Goal: Task Accomplishment & Management: Use online tool/utility

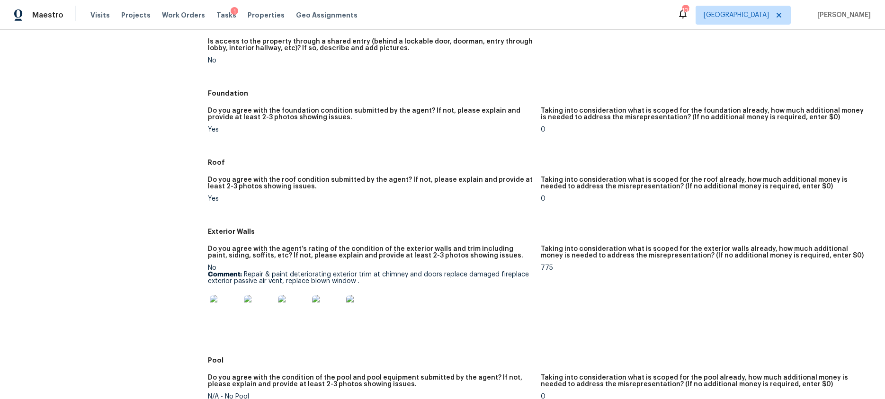
scroll to position [253, 0]
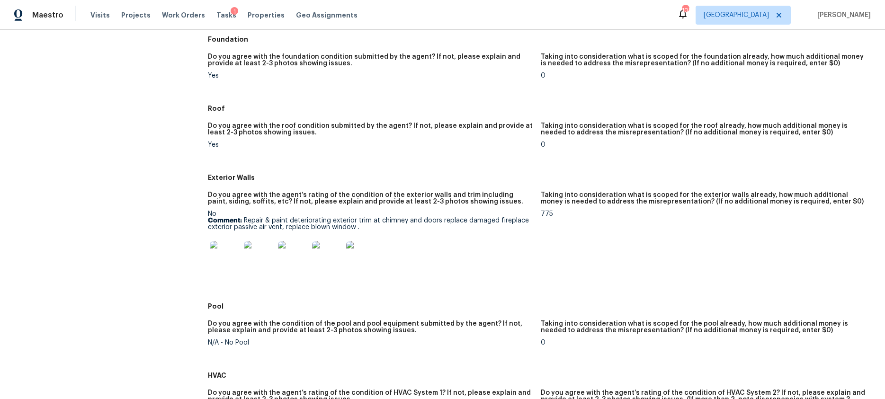
click at [225, 253] on img at bounding box center [225, 256] width 30 height 30
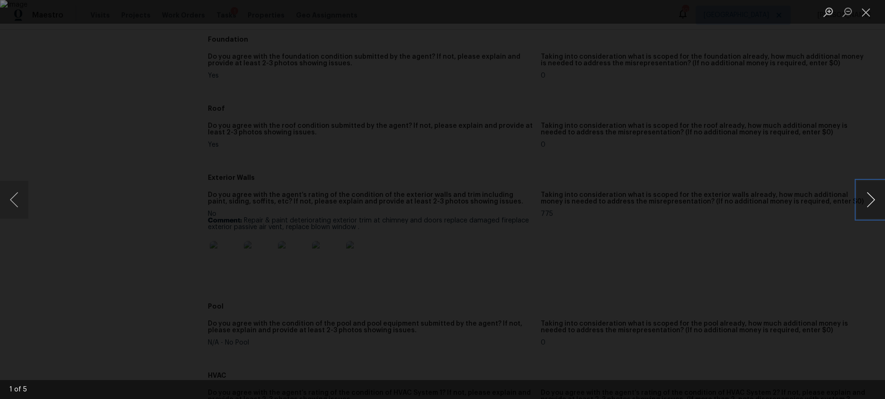
click at [667, 205] on button "Next image" at bounding box center [871, 200] width 28 height 38
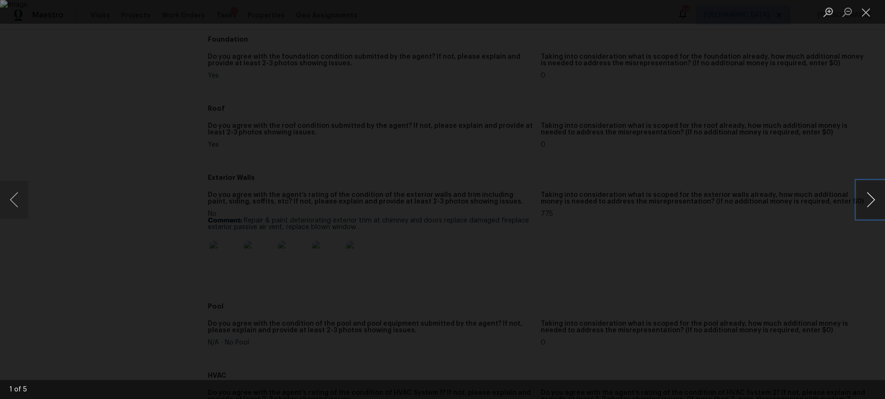
click at [667, 205] on button "Next image" at bounding box center [871, 200] width 28 height 38
click at [667, 17] on button "Close lightbox" at bounding box center [866, 12] width 19 height 17
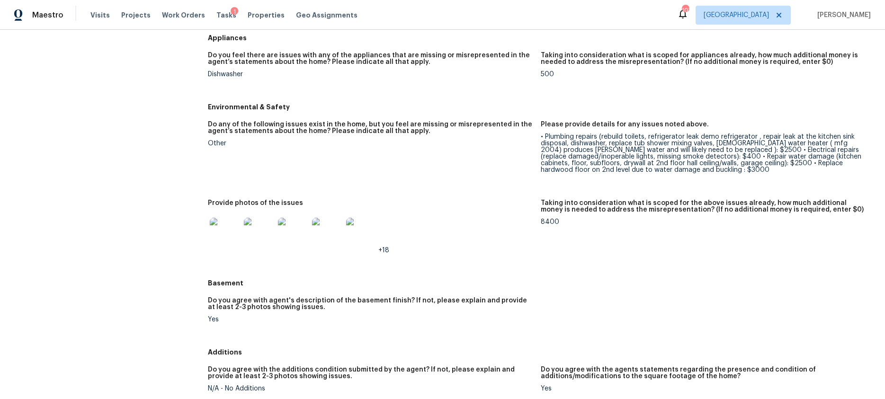
scroll to position [862, 0]
click at [231, 230] on img at bounding box center [225, 232] width 30 height 30
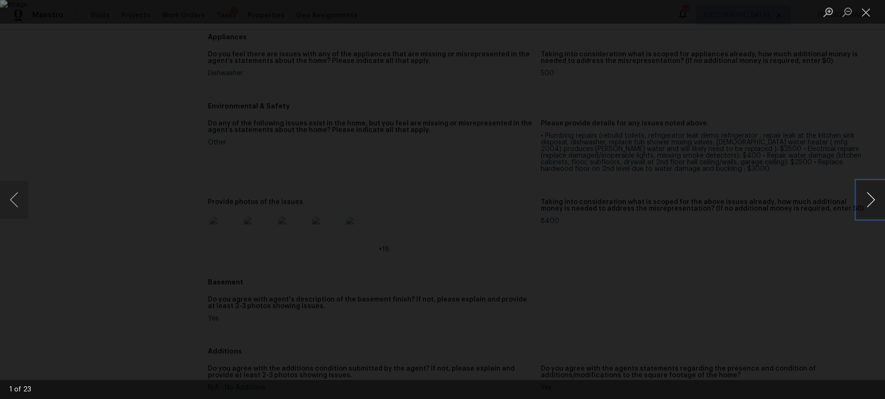
click at [667, 199] on button "Next image" at bounding box center [871, 200] width 28 height 38
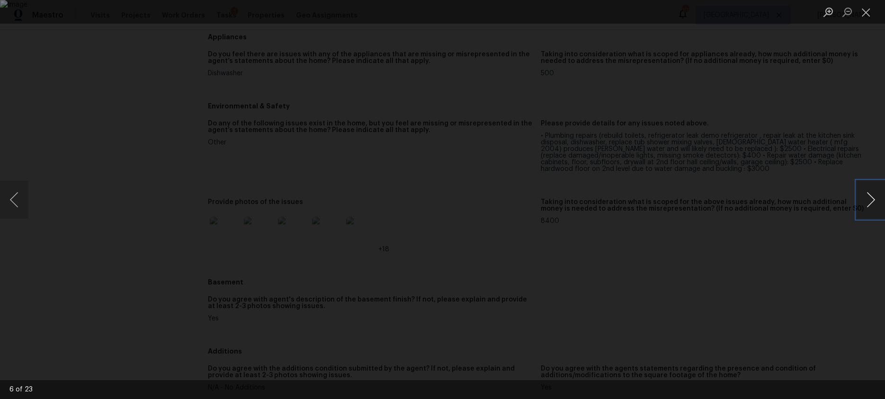
click at [667, 199] on button "Next image" at bounding box center [871, 200] width 28 height 38
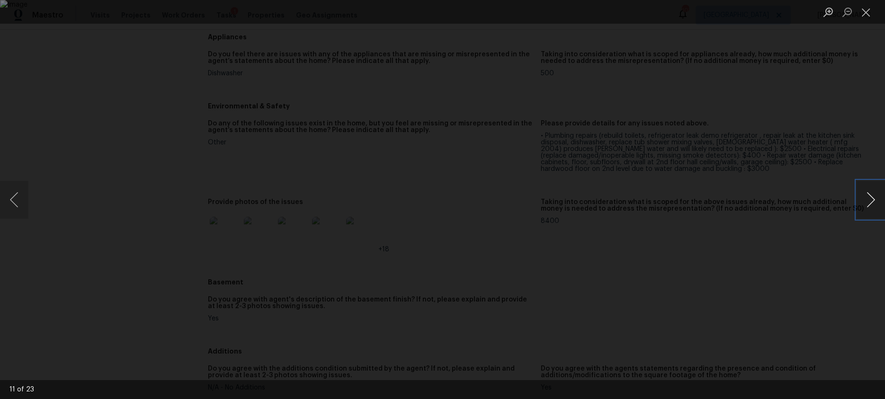
click at [667, 199] on button "Next image" at bounding box center [871, 200] width 28 height 38
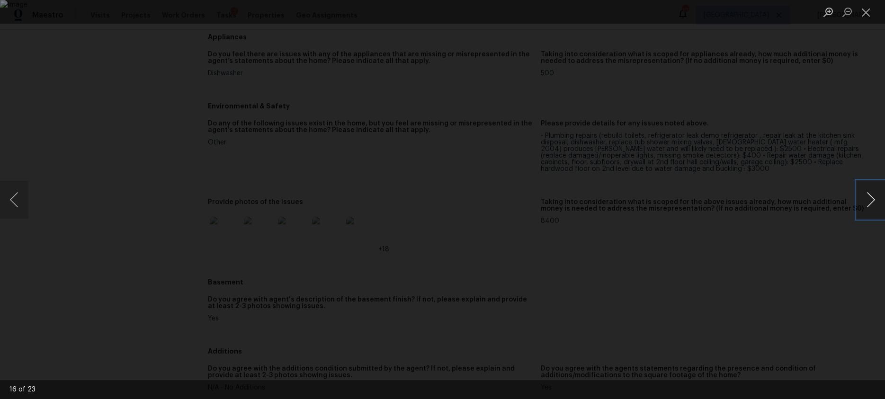
click at [667, 199] on button "Next image" at bounding box center [871, 200] width 28 height 38
drag, startPoint x: 867, startPoint y: 14, endPoint x: 793, endPoint y: 103, distance: 116.0
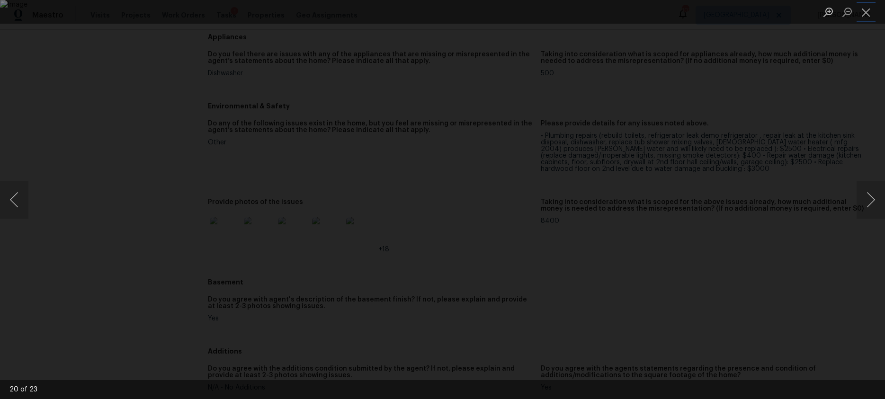
click at [667, 14] on button "Close lightbox" at bounding box center [866, 12] width 19 height 17
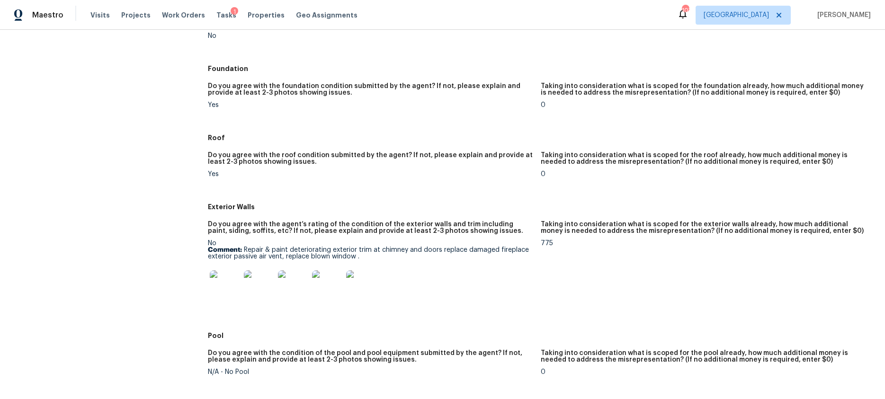
scroll to position [224, 0]
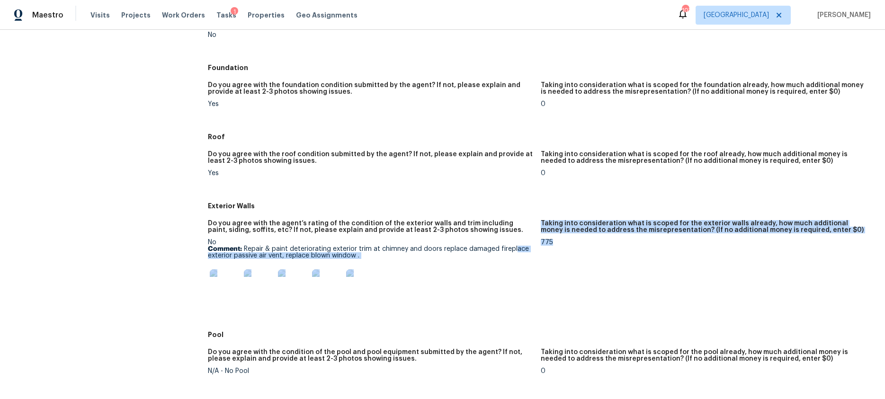
drag, startPoint x: 548, startPoint y: 253, endPoint x: 513, endPoint y: 251, distance: 35.5
click at [513, 251] on div "Do you agree with the agent’s rating of the condition of the exterior walls and…" at bounding box center [541, 270] width 666 height 112
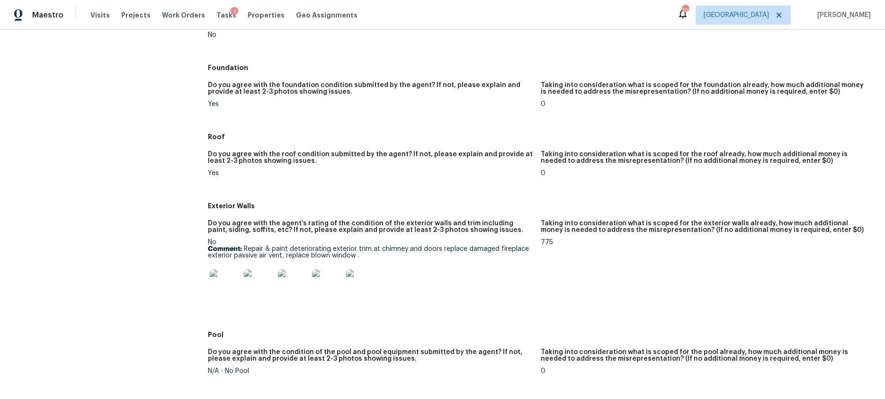
click at [241, 242] on div "No Comment: Repair & paint deteriorating exterior trim at chimney and doors rep…" at bounding box center [370, 272] width 325 height 66
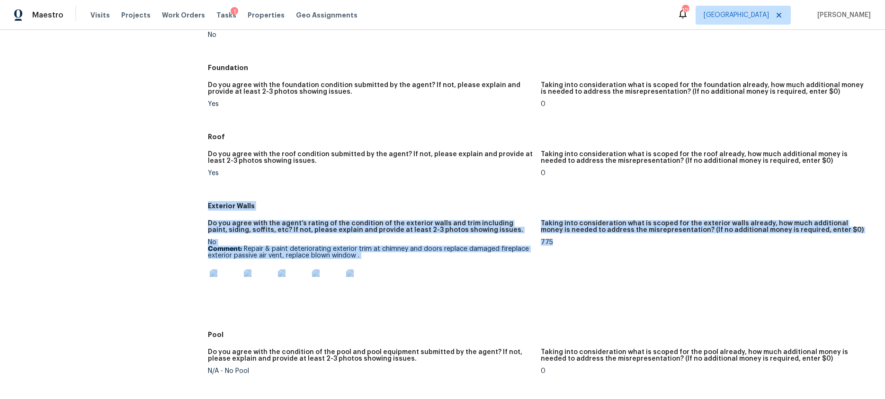
drag, startPoint x: 205, startPoint y: 202, endPoint x: 560, endPoint y: 243, distance: 357.5
copy div "Exterior Walls Do you agree with the agent’s rating of the condition of the ext…"
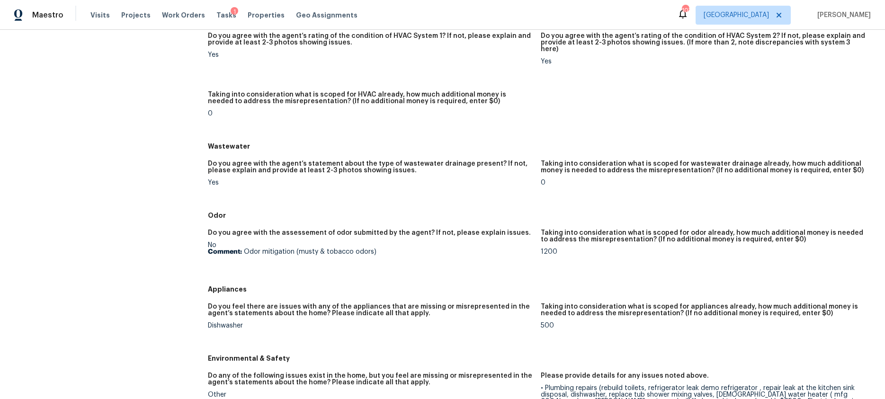
scroll to position [610, 0]
click at [342, 241] on div "No Comment: Odor mitigation (musty & tobacco odors)" at bounding box center [370, 247] width 325 height 13
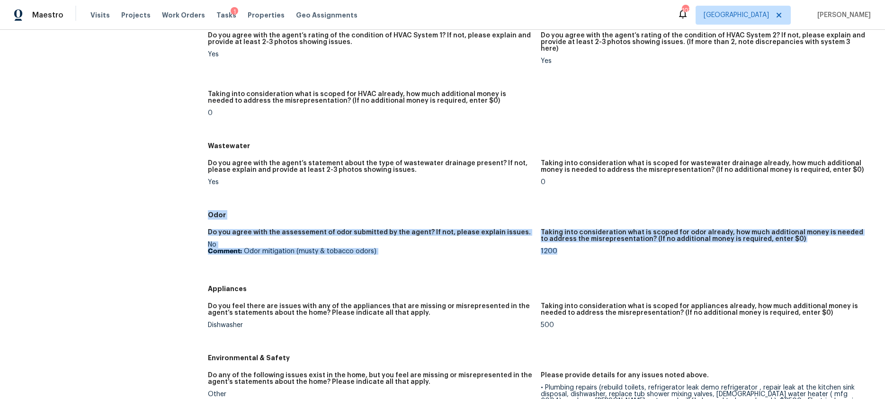
drag, startPoint x: 220, startPoint y: 214, endPoint x: 553, endPoint y: 252, distance: 334.5
click at [553, 252] on div "All visits 1622 Halliard Dr Lawrenceville, GA 30043 Home details Other Visits D…" at bounding box center [442, 255] width 862 height 1634
copy div "Odor Do you agree with the assessement of odor submitted by the agent? If not, …"
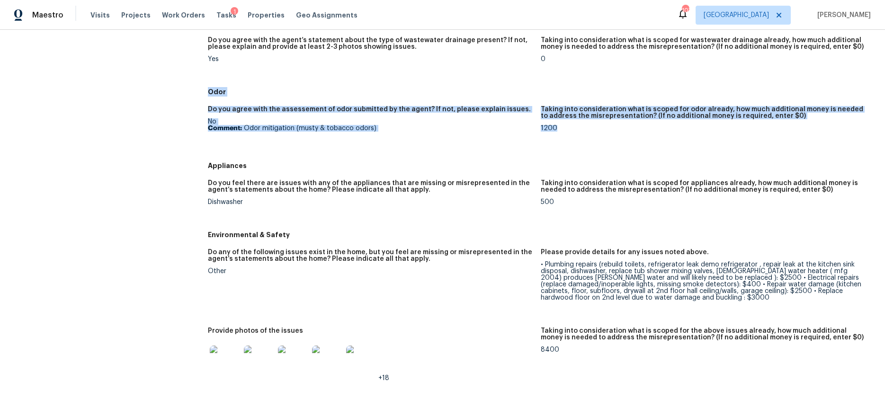
scroll to position [735, 0]
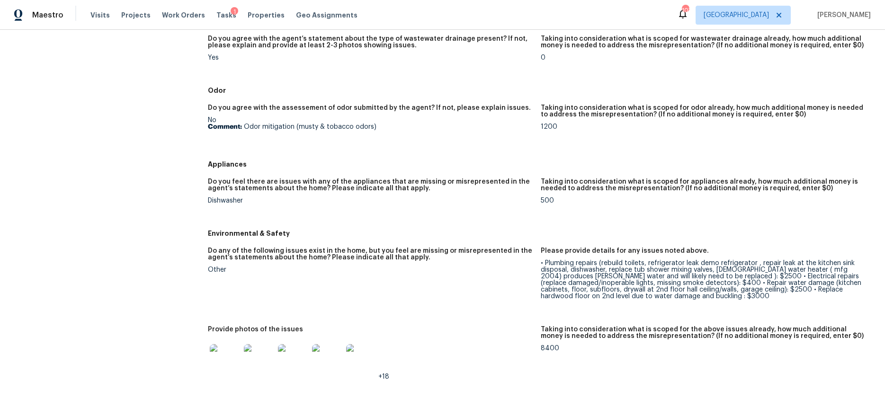
click at [379, 179] on h5 "Do you feel there are issues with any of the appliances that are missing or mis…" at bounding box center [370, 185] width 325 height 13
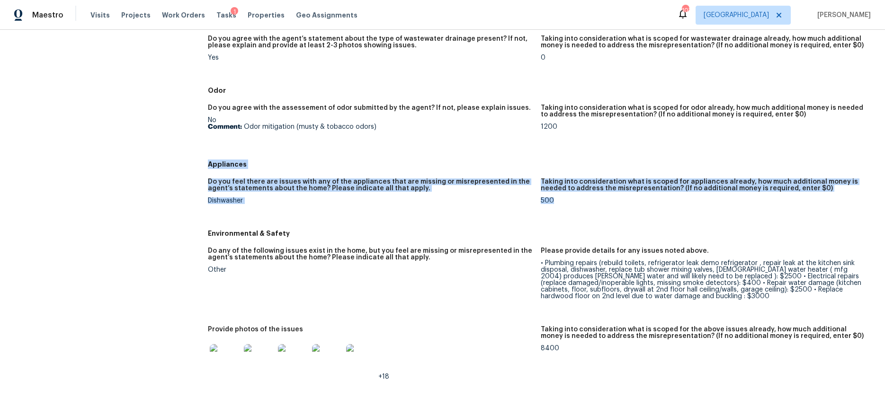
drag, startPoint x: 247, startPoint y: 164, endPoint x: 564, endPoint y: 195, distance: 319.2
click at [564, 195] on div "Appliances Do you feel there are issues with any of the appliances that are mis…" at bounding box center [541, 190] width 666 height 69
copy div "Appliances Do you feel there are issues with any of the appliances that are mis…"
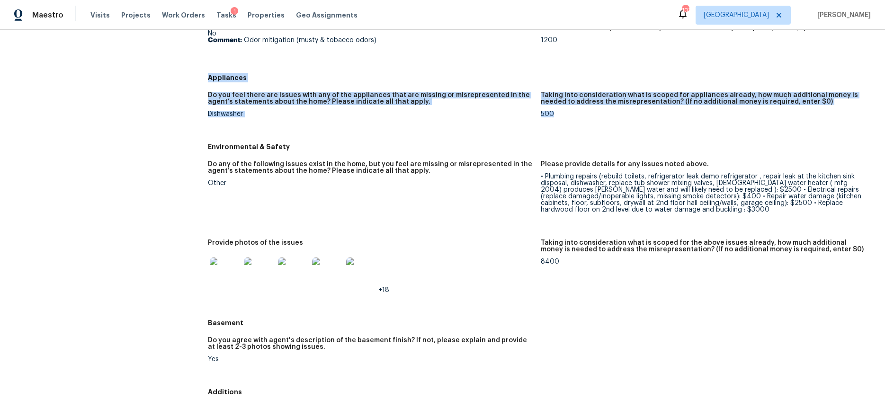
scroll to position [822, 0]
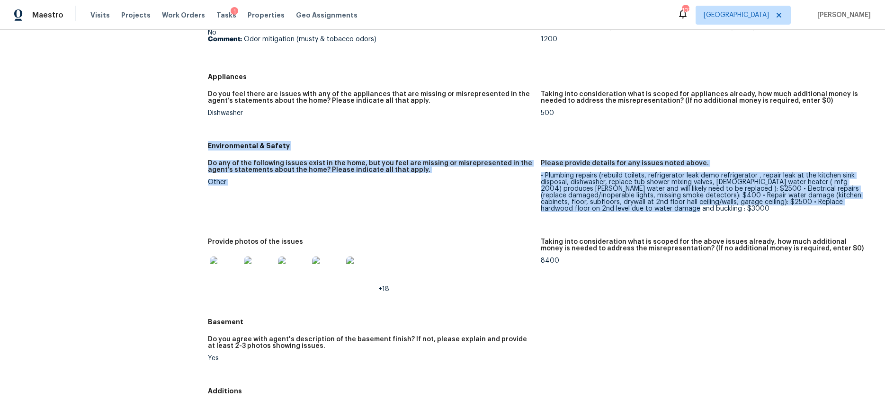
drag, startPoint x: 207, startPoint y: 139, endPoint x: 642, endPoint y: 203, distance: 439.3
click at [642, 203] on div "Environmental & Safety Do any of the following issues exist in the home, but yo…" at bounding box center [541, 225] width 666 height 176
copy div "Environmental & Safety Do any of the following issues exist in the home, but yo…"
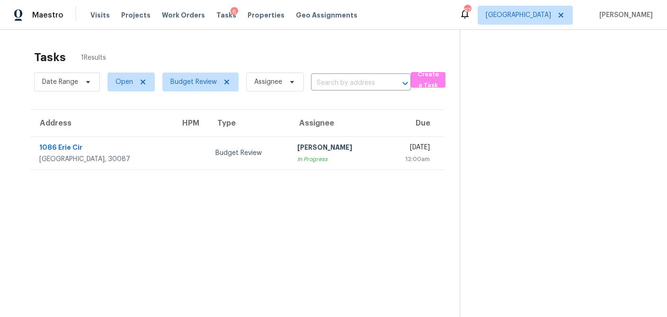
scroll to position [30, 0]
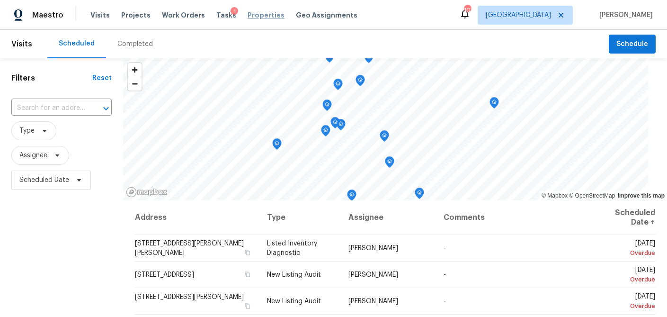
click at [250, 15] on span "Properties" at bounding box center [266, 14] width 37 height 9
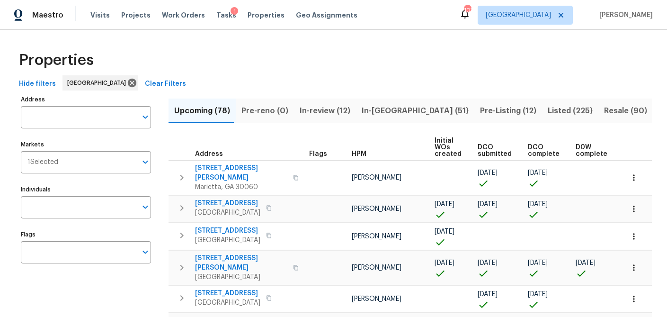
click at [54, 116] on input "Address" at bounding box center [79, 117] width 116 height 22
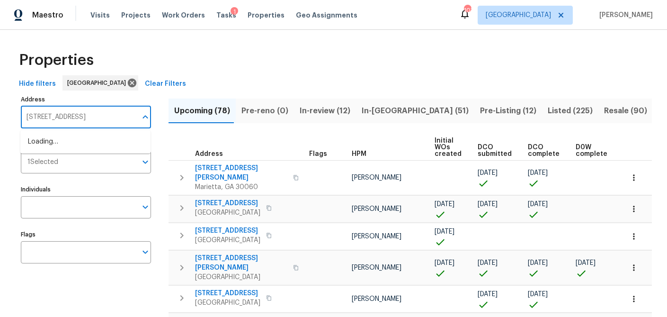
type input "5055 hickory hills"
click at [49, 145] on li "5055 Hickory Hills Dr Woodstock GA 30188" at bounding box center [85, 142] width 130 height 16
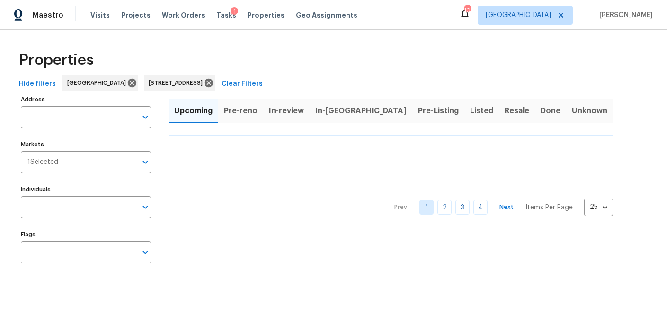
type input "5055 Hickory Hills Dr Woodstock GA 30188"
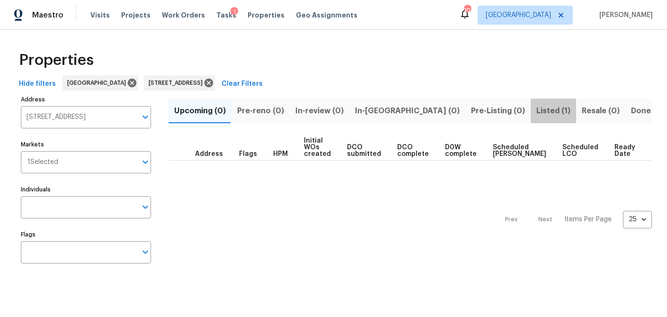
click at [536, 111] on span "Listed (1)" at bounding box center [553, 110] width 34 height 13
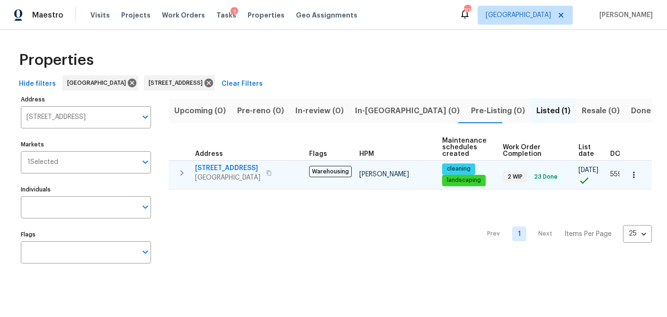
click at [198, 166] on span "5055 Hickory Hills Dr" at bounding box center [227, 167] width 65 height 9
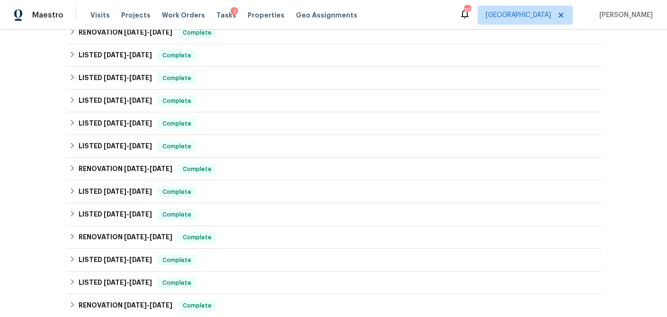
scroll to position [520, 0]
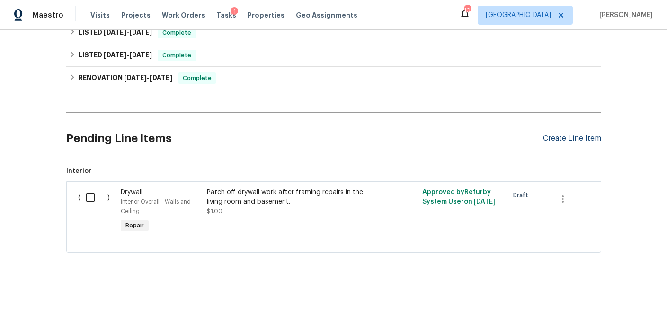
click at [574, 134] on div "Create Line Item" at bounding box center [572, 138] width 58 height 9
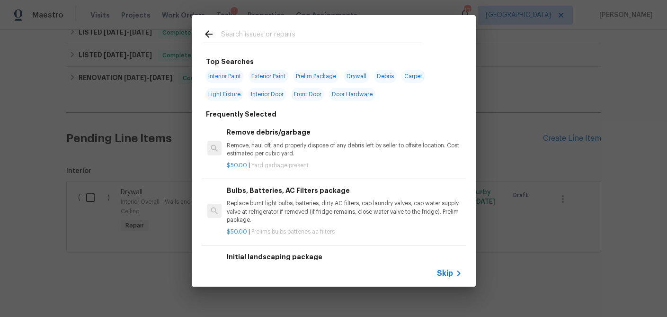
click at [267, 35] on input "text" at bounding box center [321, 35] width 201 height 14
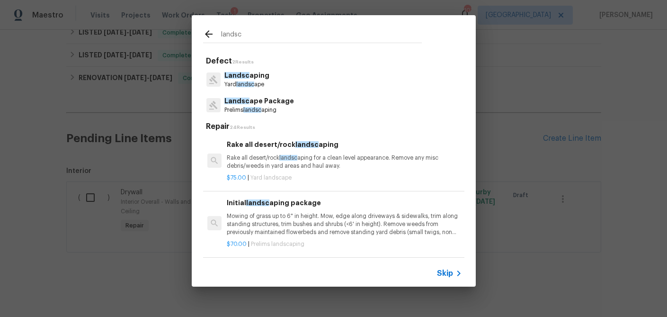
type input "landsc"
click at [263, 103] on p "Landsc ape Package" at bounding box center [259, 101] width 70 height 10
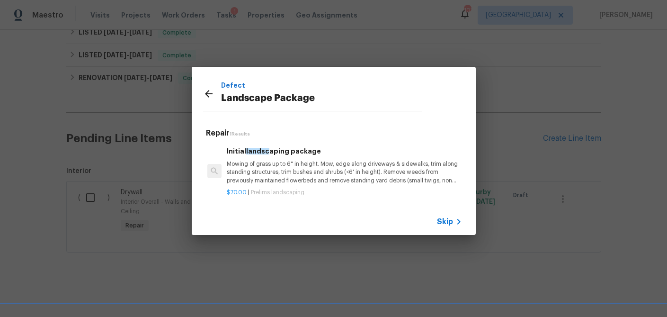
click at [258, 182] on p "Mowing of grass up to 6" in height. Mow, edge along driveways & sidewalks, trim…" at bounding box center [344, 172] width 235 height 24
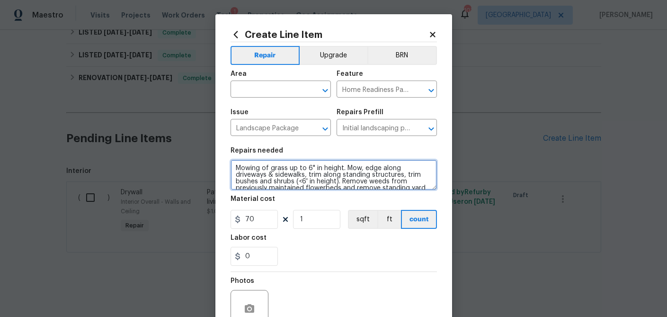
scroll to position [20, 0]
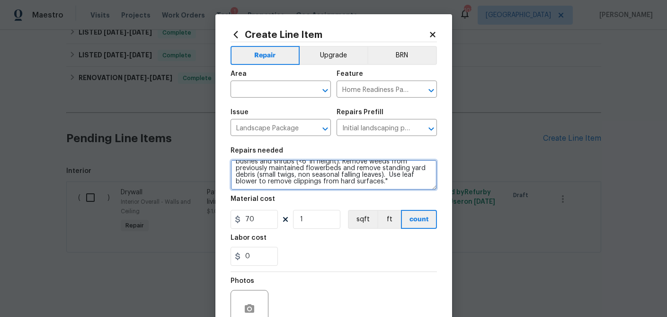
drag, startPoint x: 236, startPoint y: 168, endPoint x: 414, endPoint y: 211, distance: 182.8
click at [414, 211] on section "Repairs needed Mowing of grass up to 6" in height. Mow, edge along driveways & …" at bounding box center [334, 207] width 206 height 130
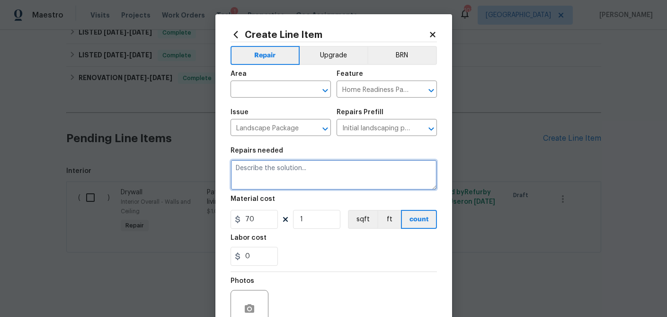
scroll to position [0, 0]
paste textarea "Work Order – Backyard Drainage & Slope Mitigation Property has a steep 20’ slop…"
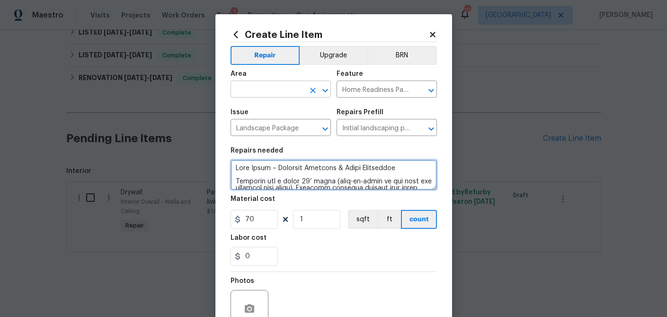
type textarea "Work Order – Backyard Drainage & Slope Mitigation Property has a steep 20’ slop…"
click at [271, 93] on input "text" at bounding box center [268, 90] width 74 height 15
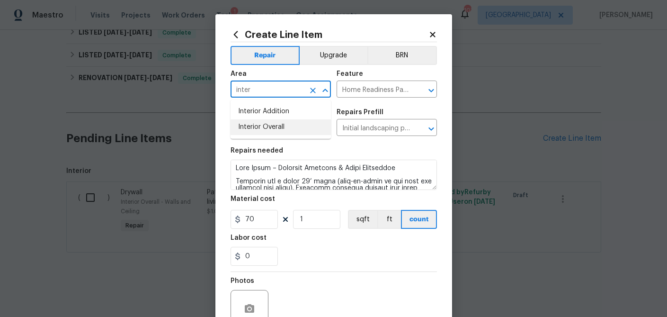
click at [263, 125] on li "Interior Overall" at bounding box center [281, 127] width 100 height 16
type input "Interior Overall"
click at [299, 97] on input "Interior Overall" at bounding box center [268, 90] width 74 height 15
click at [299, 91] on input "Interior Overall" at bounding box center [268, 90] width 74 height 15
click at [315, 91] on icon "Clear" at bounding box center [312, 90] width 9 height 9
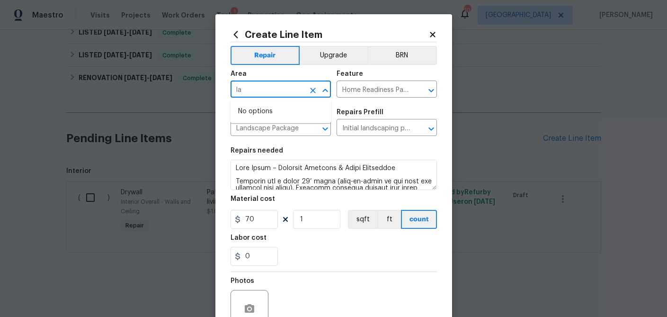
type input "l"
click at [275, 130] on li "Exterior Overall" at bounding box center [281, 127] width 100 height 16
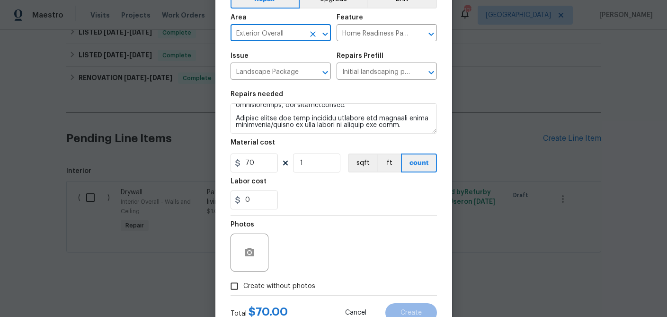
scroll to position [58, 0]
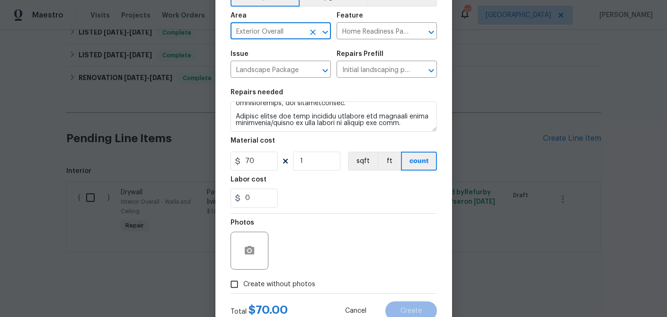
type input "Exterior Overall"
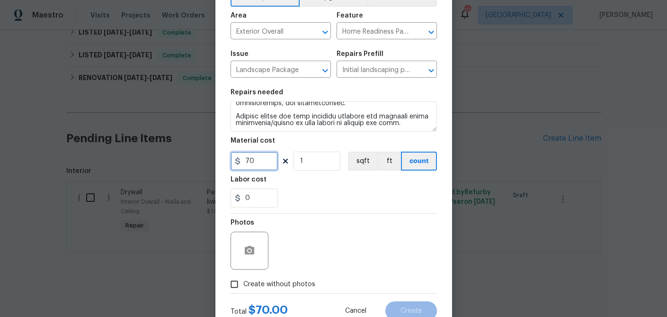
drag, startPoint x: 246, startPoint y: 162, endPoint x: 225, endPoint y: 162, distance: 21.3
click at [225, 162] on div "Create Line Item Repair Upgrade BRN Area Exterior Overall ​ Feature Home Readin…" at bounding box center [333, 145] width 237 height 379
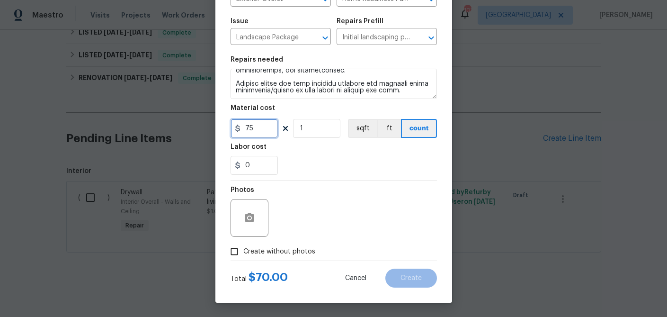
type input "75"
click at [237, 250] on input "Create without photos" at bounding box center [234, 251] width 18 height 18
checkbox input "true"
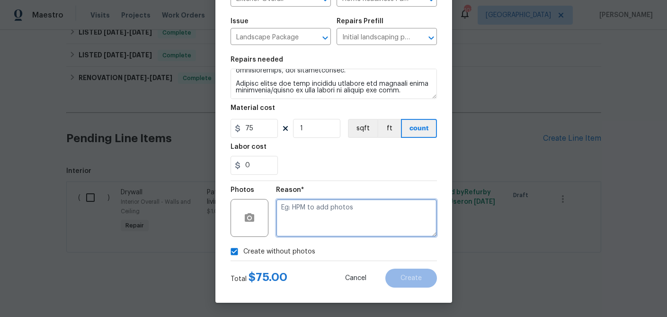
click at [348, 219] on textarea at bounding box center [356, 218] width 161 height 38
type textarea "photo"
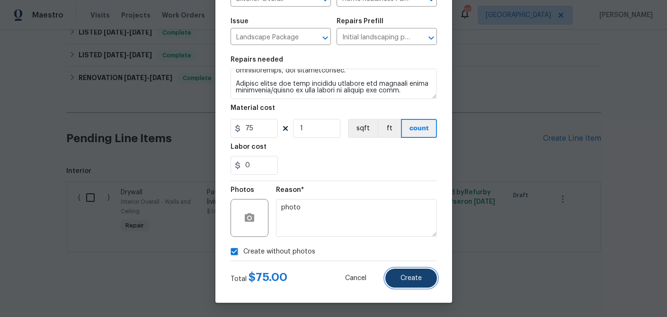
click at [421, 279] on span "Create" at bounding box center [411, 278] width 21 height 7
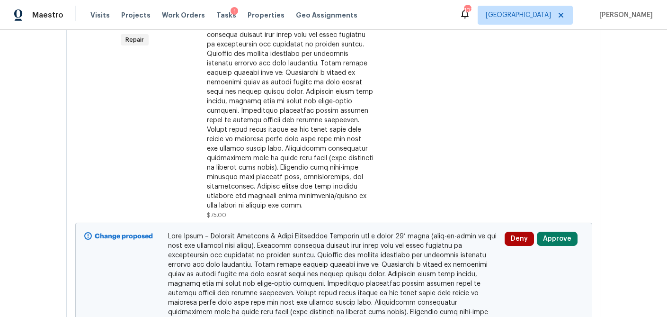
scroll to position [728, 0]
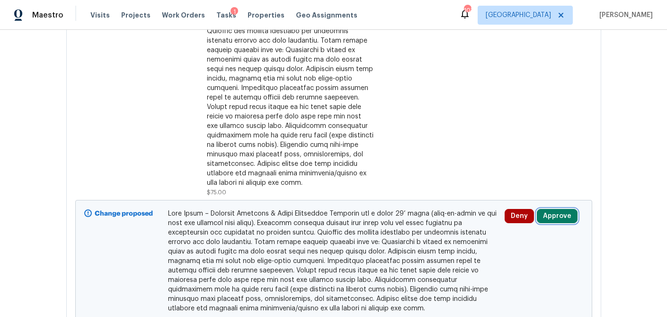
click at [551, 216] on button "Approve" at bounding box center [557, 216] width 41 height 14
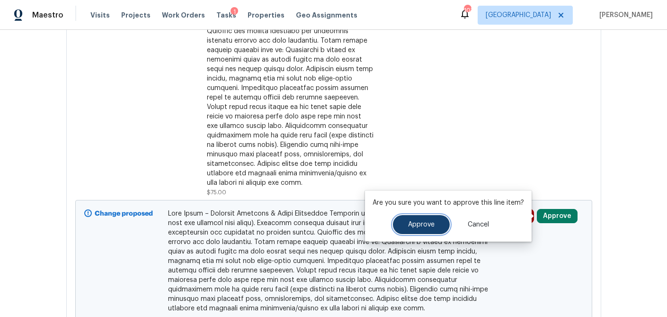
click at [423, 223] on span "Approve" at bounding box center [421, 224] width 27 height 7
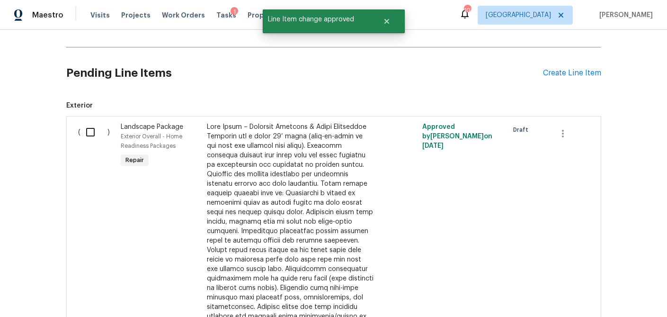
scroll to position [584, 0]
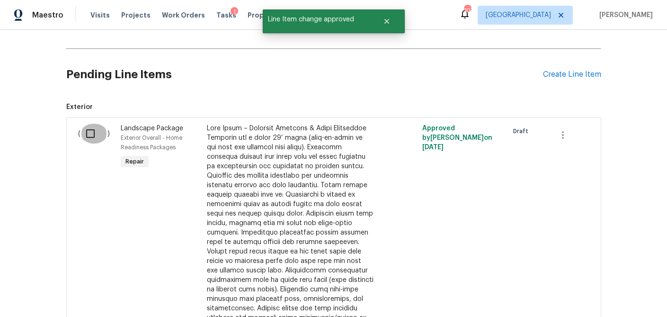
drag, startPoint x: 91, startPoint y: 134, endPoint x: 198, endPoint y: 172, distance: 114.3
click at [91, 134] on input "checkbox" at bounding box center [93, 134] width 27 height 20
checkbox input "true"
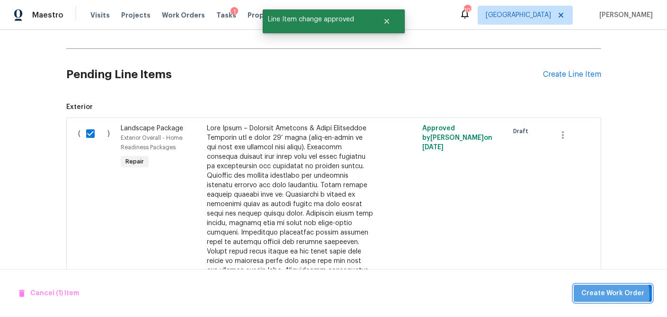
click at [598, 295] on span "Create Work Order" at bounding box center [612, 293] width 63 height 12
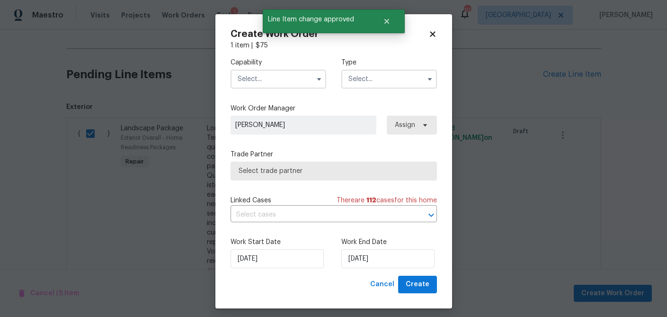
click at [267, 80] on input "text" at bounding box center [279, 79] width 96 height 19
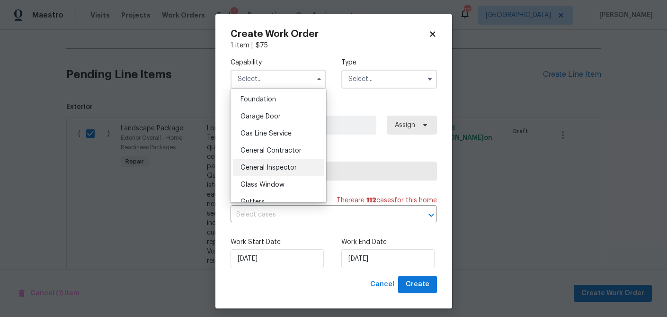
scroll to position [402, 0]
click at [272, 149] on span "General Contractor" at bounding box center [271, 150] width 61 height 7
type input "General Contractor"
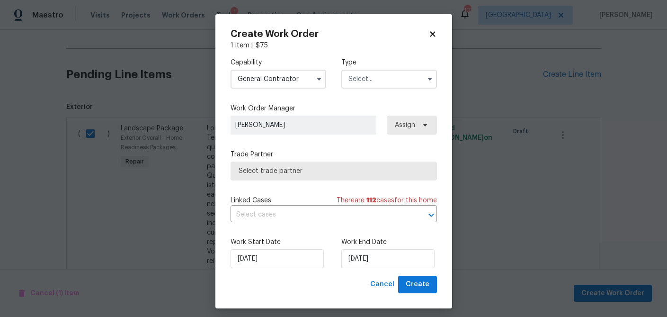
click at [351, 78] on input "text" at bounding box center [389, 79] width 96 height 19
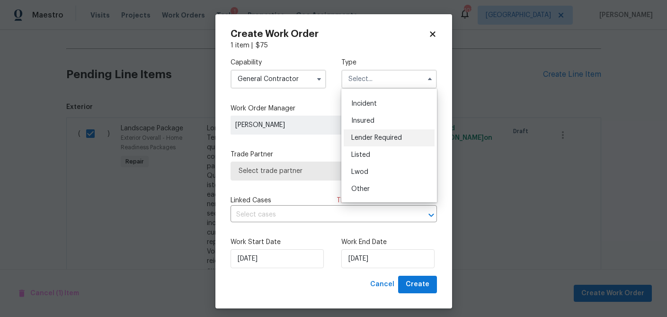
scroll to position [33, 0]
click at [367, 156] on div "Listed" at bounding box center [389, 151] width 91 height 17
type input "Listed"
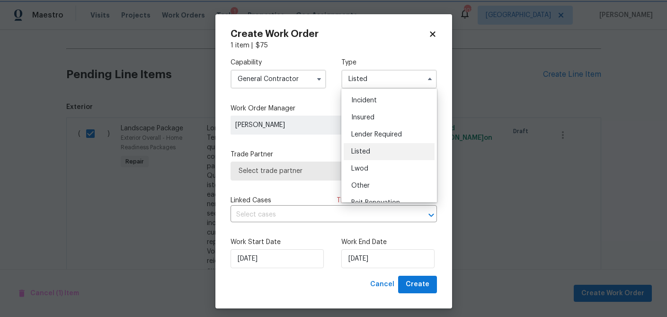
scroll to position [0, 0]
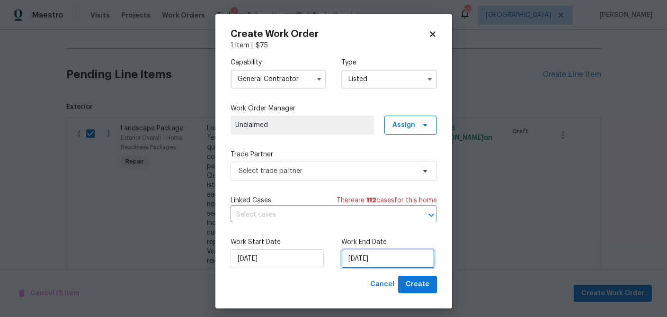
click at [362, 261] on input "9/25/2025" at bounding box center [387, 258] width 93 height 19
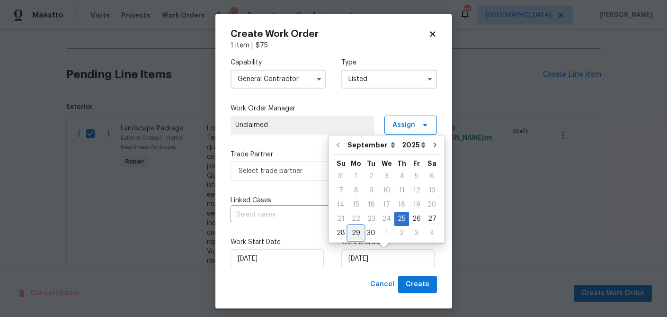
click at [357, 235] on div "29" at bounding box center [355, 232] width 15 height 13
type input "9/29/2025"
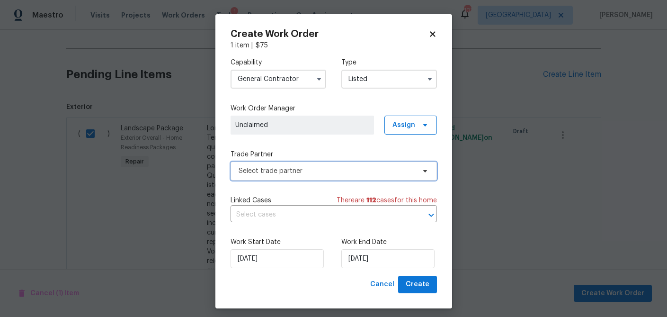
click at [293, 171] on span "Select trade partner" at bounding box center [327, 170] width 177 height 9
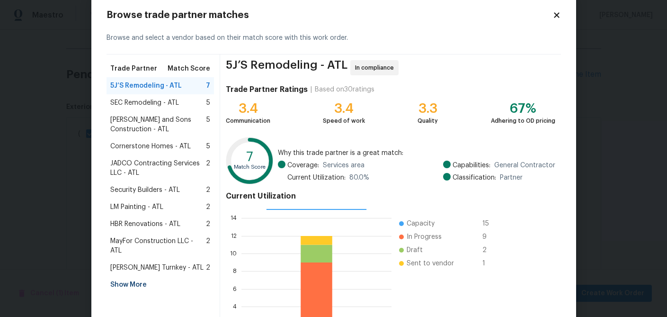
scroll to position [21, 0]
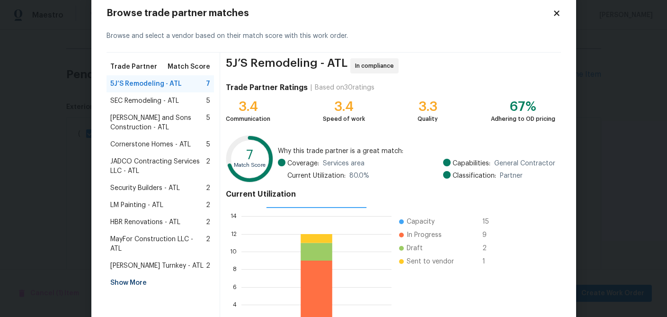
click at [141, 205] on span "LM Painting - ATL" at bounding box center [136, 204] width 53 height 9
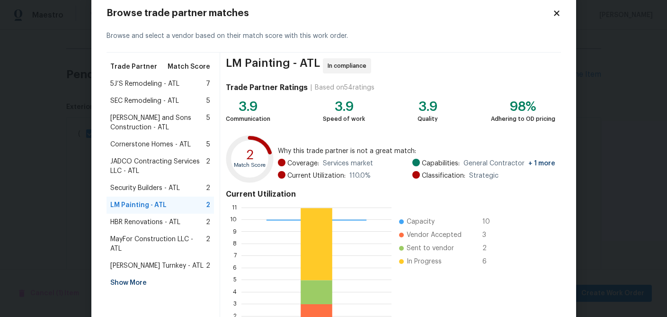
scroll to position [101, 0]
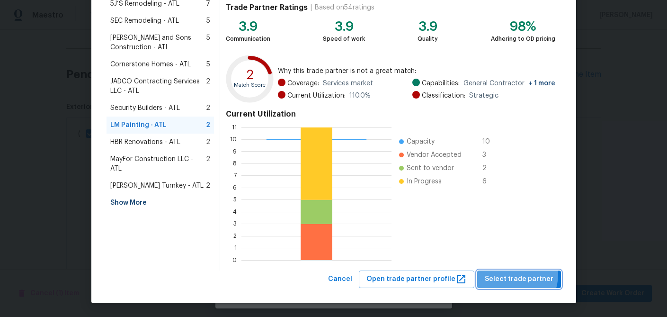
click at [512, 274] on span "Select trade partner" at bounding box center [519, 279] width 69 height 12
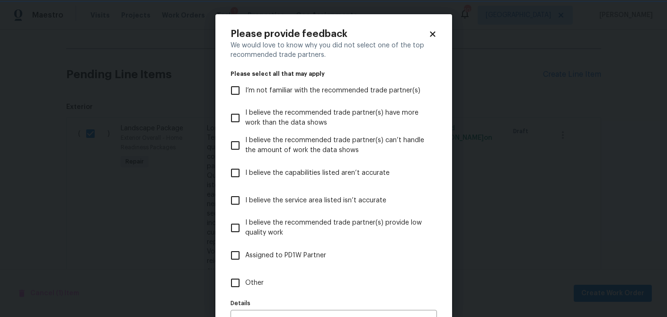
scroll to position [0, 0]
click at [240, 282] on input "Other" at bounding box center [235, 283] width 20 height 20
checkbox input "true"
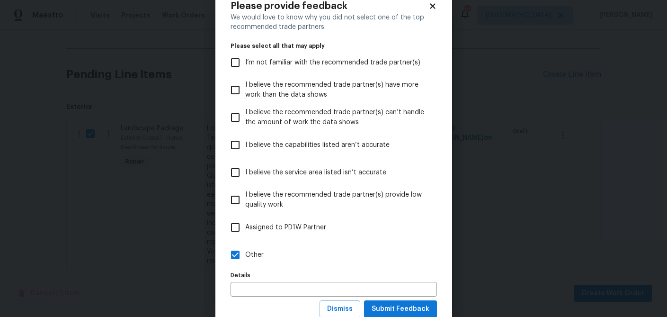
scroll to position [58, 0]
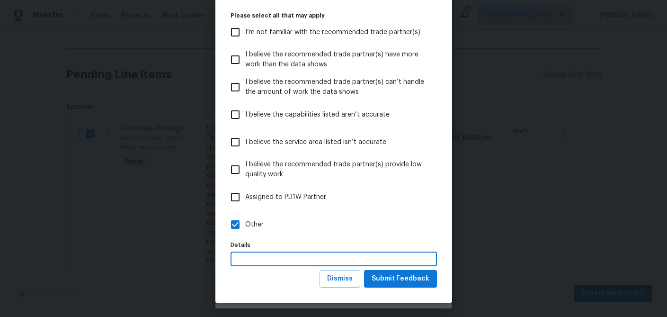
click at [277, 262] on input "text" at bounding box center [334, 258] width 206 height 15
type input "preferred"
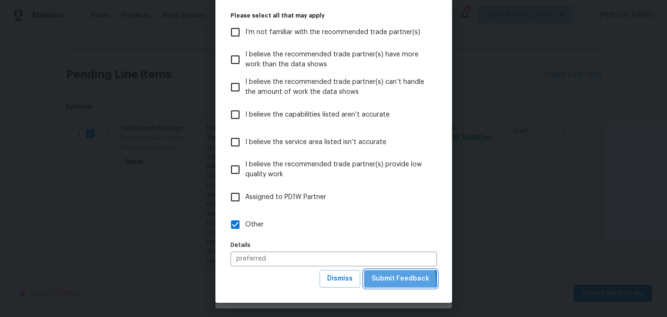
click at [386, 282] on span "Submit Feedback" at bounding box center [401, 279] width 58 height 12
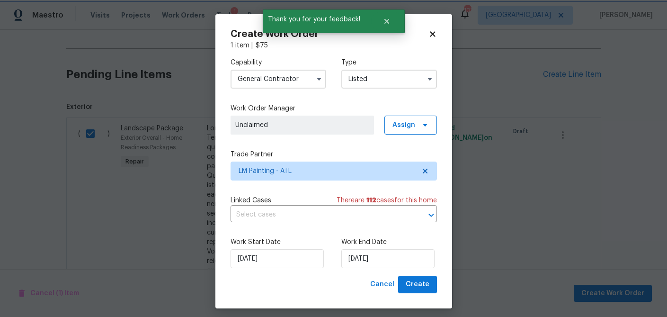
scroll to position [0, 0]
click at [424, 126] on icon at bounding box center [425, 125] width 8 height 8
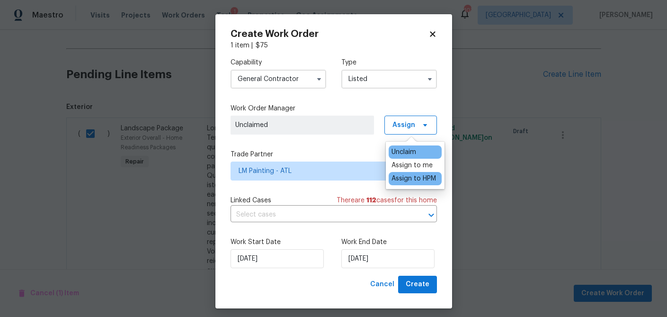
click at [413, 178] on div "Assign to HPM" at bounding box center [414, 178] width 45 height 9
click at [407, 180] on div "Assign to HPM" at bounding box center [414, 178] width 45 height 9
click at [405, 178] on div "Assign to HPM" at bounding box center [414, 178] width 45 height 9
click at [337, 158] on label "Trade Partner" at bounding box center [334, 154] width 206 height 9
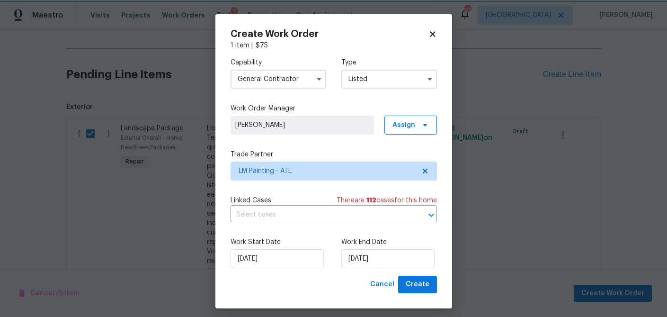
scroll to position [6, 0]
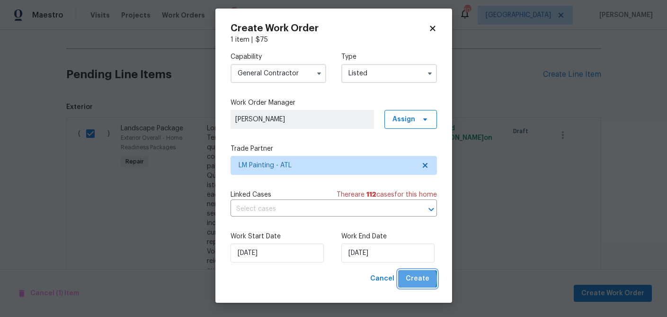
click at [415, 279] on span "Create" at bounding box center [418, 279] width 24 height 12
checkbox input "false"
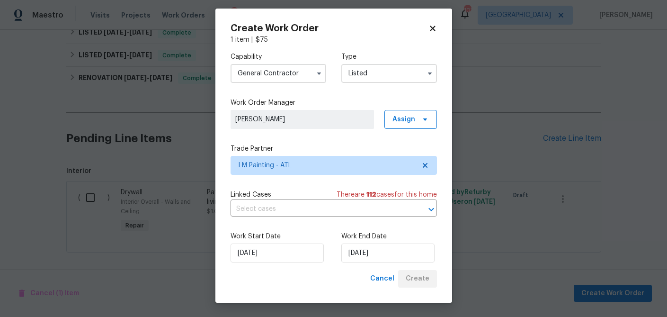
scroll to position [555, 0]
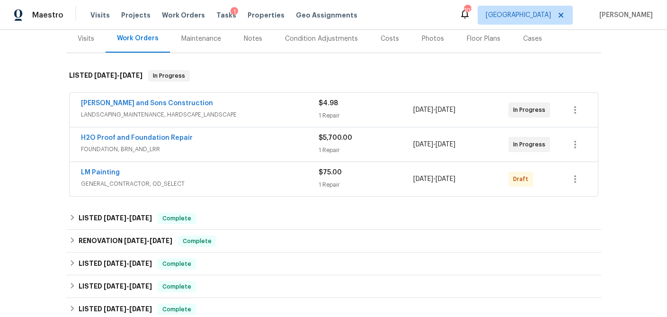
scroll to position [114, 0]
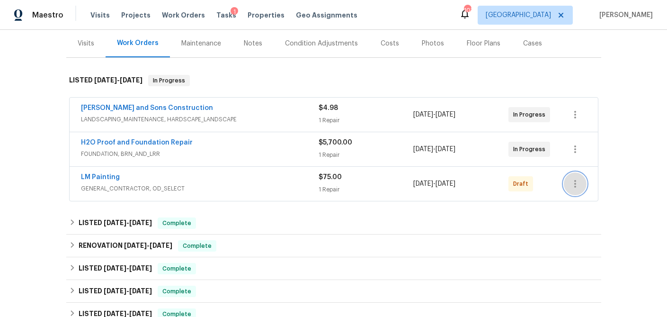
click at [575, 185] on icon "button" at bounding box center [575, 183] width 11 height 11
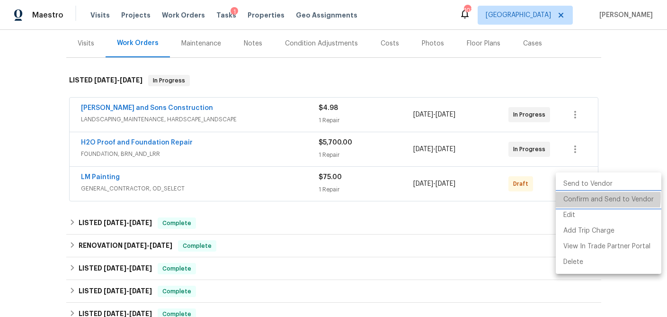
click at [583, 197] on li "Confirm and Send to Vendor" at bounding box center [609, 200] width 106 height 16
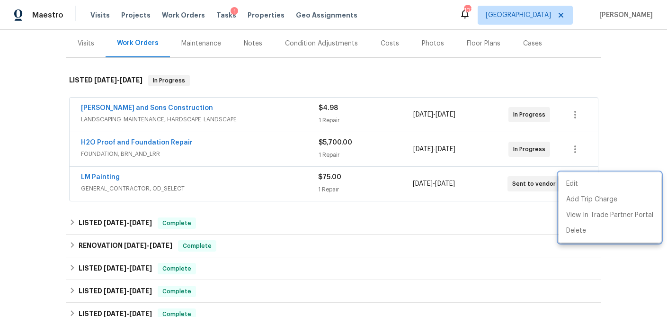
click at [624, 106] on div at bounding box center [333, 158] width 667 height 317
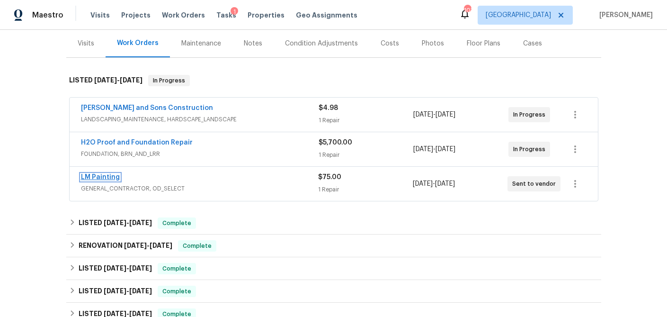
click at [107, 179] on link "LM Painting" at bounding box center [100, 177] width 39 height 7
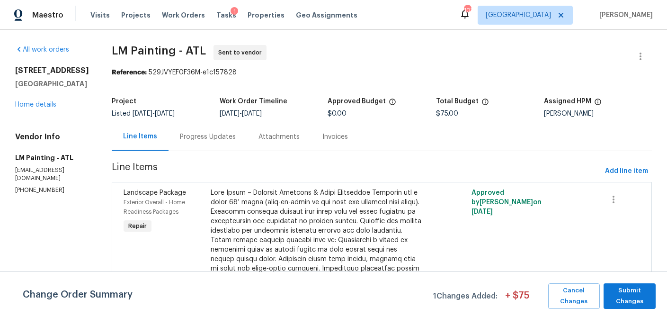
click at [293, 197] on div at bounding box center [317, 268] width 212 height 161
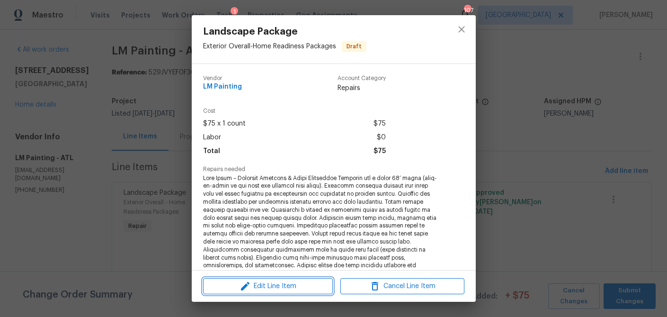
click at [273, 289] on span "Edit Line Item" at bounding box center [268, 286] width 124 height 12
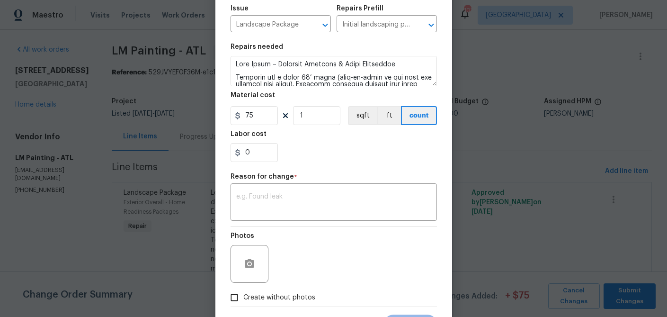
scroll to position [150, 0]
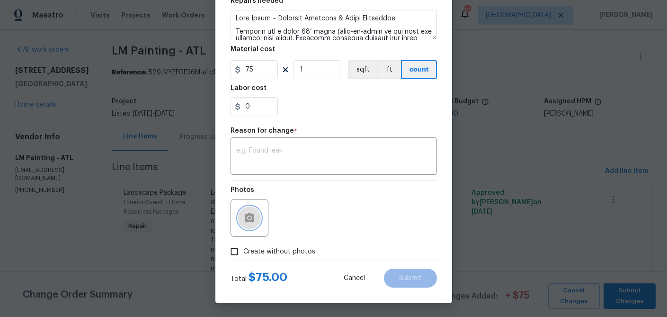
click at [249, 219] on circle "button" at bounding box center [249, 217] width 3 height 3
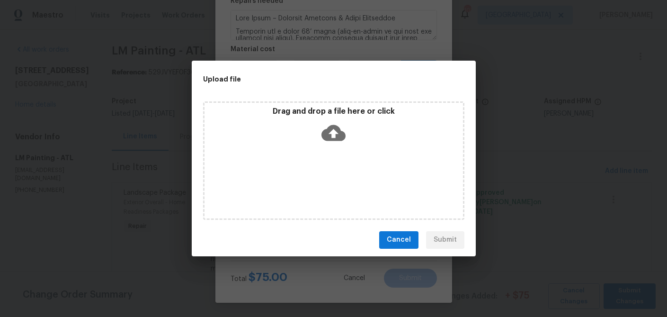
click at [328, 134] on icon at bounding box center [334, 133] width 24 height 16
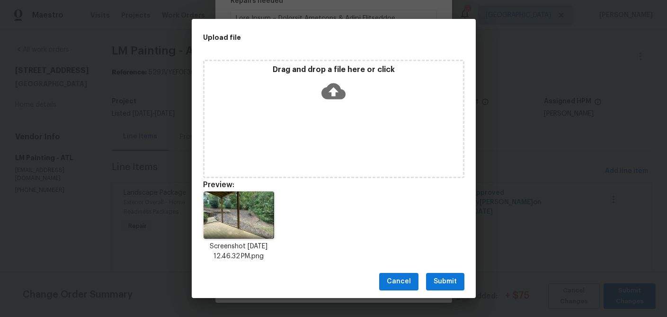
click at [333, 96] on icon at bounding box center [334, 91] width 24 height 16
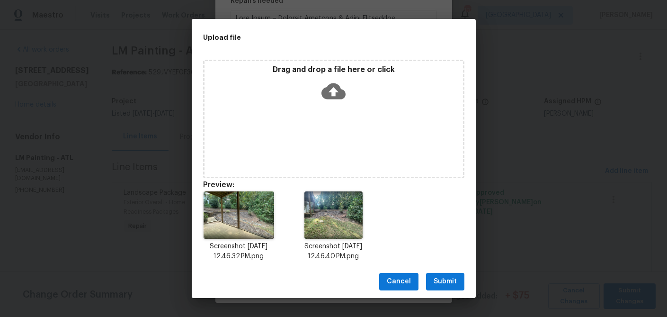
click at [445, 285] on span "Submit" at bounding box center [445, 282] width 23 height 12
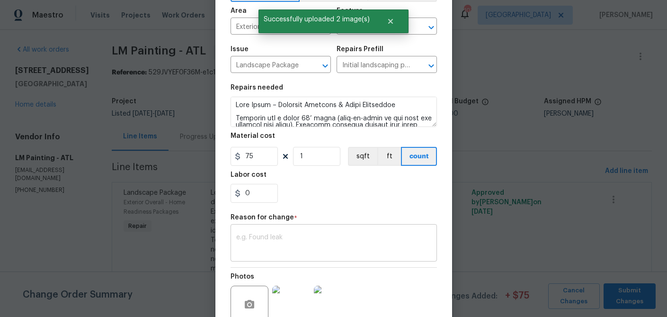
scroll to position [63, 0]
click at [256, 254] on div "x ​" at bounding box center [334, 243] width 206 height 35
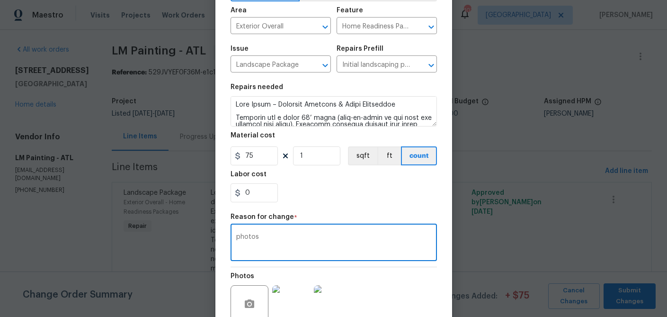
scroll to position [150, 0]
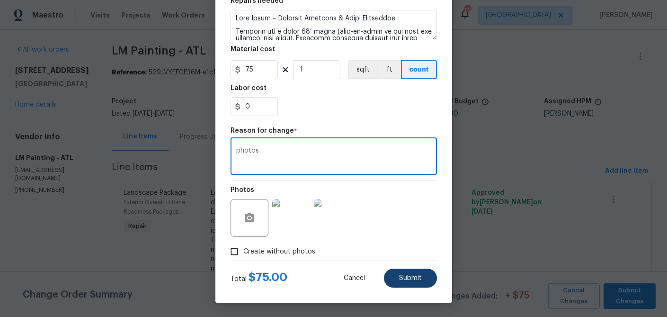
type textarea "photos"
click at [406, 283] on button "Submit" at bounding box center [410, 277] width 53 height 19
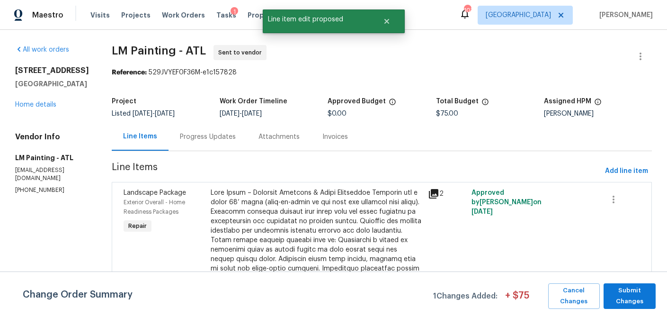
scroll to position [0, 0]
click at [629, 296] on span "Submit Changes" at bounding box center [629, 296] width 43 height 22
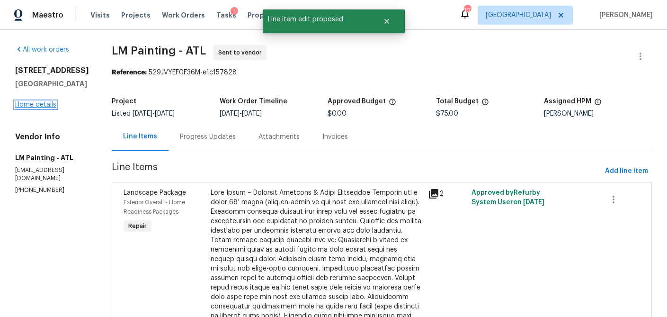
click at [34, 104] on link "Home details" at bounding box center [35, 104] width 41 height 7
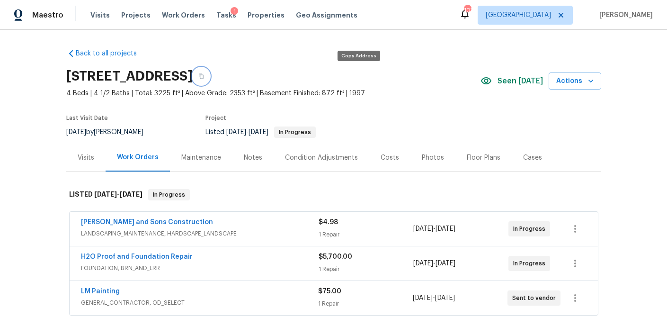
click at [204, 77] on icon "button" at bounding box center [201, 76] width 6 height 6
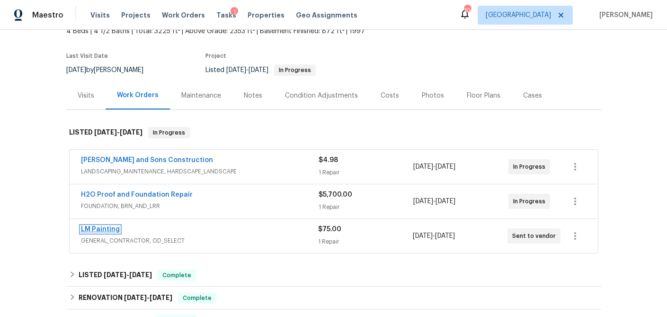
click at [106, 232] on link "LM Painting" at bounding box center [100, 229] width 39 height 7
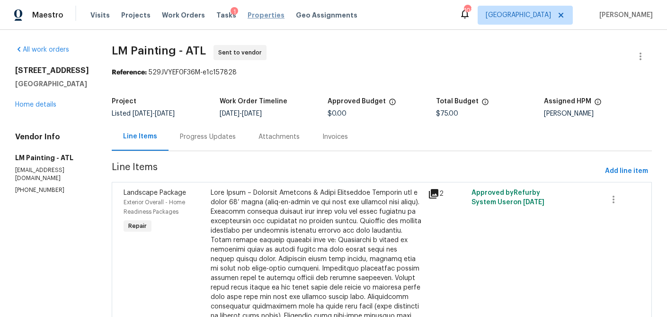
click at [248, 16] on span "Properties" at bounding box center [266, 14] width 37 height 9
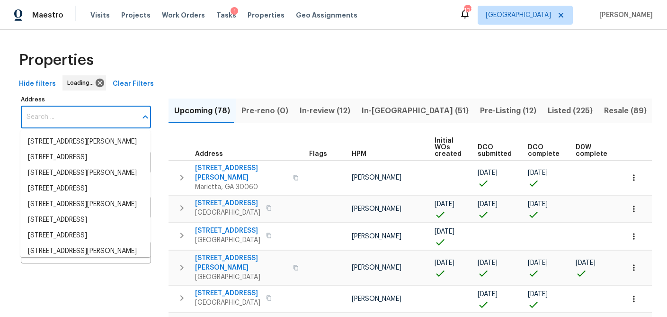
click at [59, 119] on input "Address" at bounding box center [79, 117] width 116 height 22
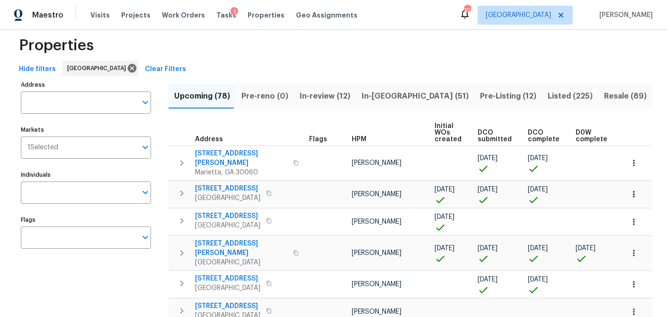
scroll to position [7, 0]
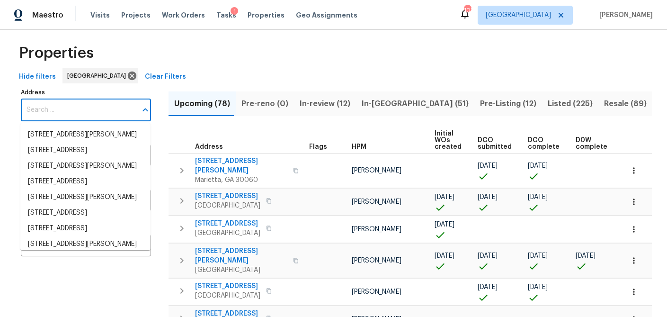
click at [49, 112] on input "Address" at bounding box center [79, 110] width 116 height 22
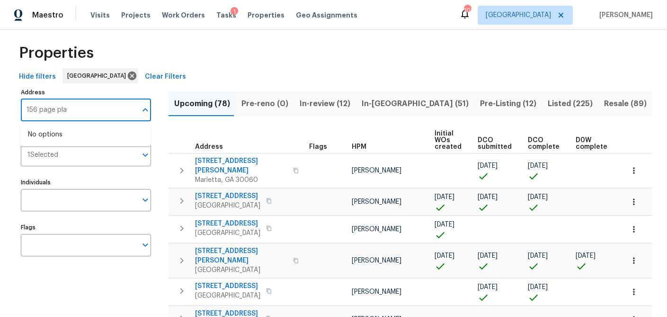
type input "156 page pl"
click at [46, 134] on li "156 Page Pl Canton GA 30114" at bounding box center [85, 135] width 130 height 16
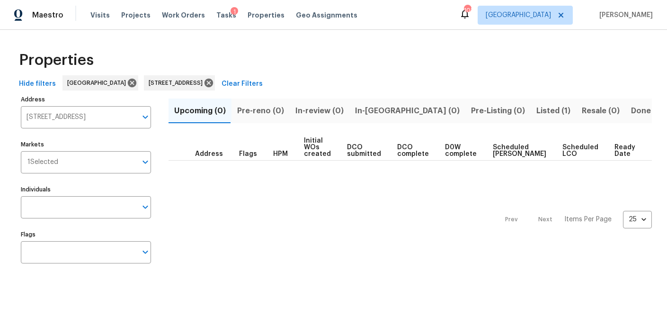
click at [536, 109] on span "Listed (1)" at bounding box center [553, 110] width 34 height 13
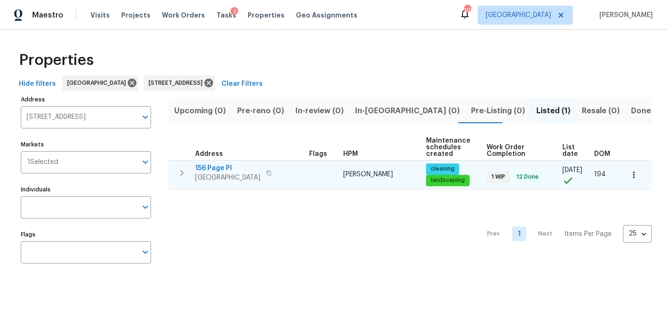
click at [208, 166] on span "156 Page Pl" at bounding box center [227, 167] width 65 height 9
click at [633, 174] on icon "button" at bounding box center [633, 174] width 9 height 9
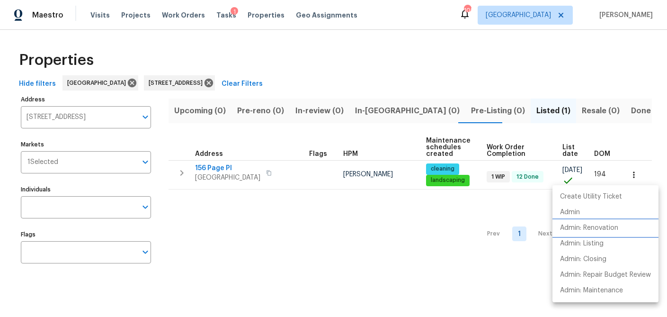
click at [583, 231] on p "Admin: Renovation" at bounding box center [589, 228] width 58 height 10
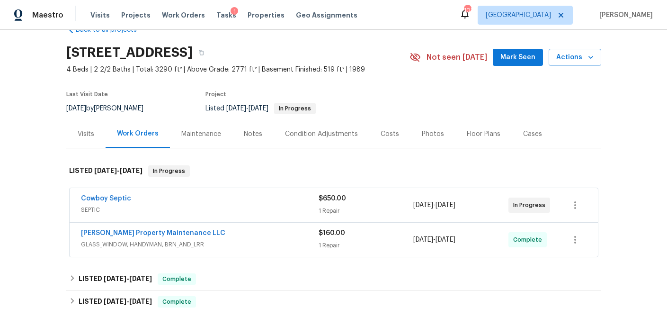
scroll to position [23, 0]
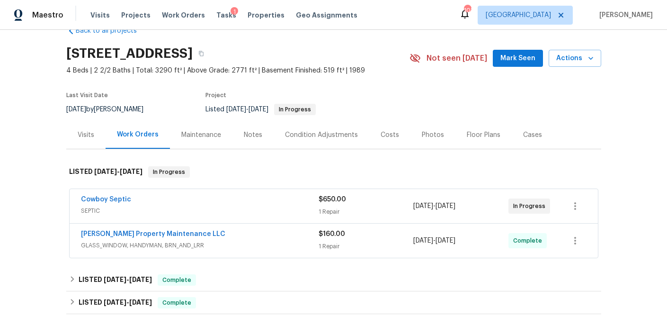
click at [250, 134] on div "Notes" at bounding box center [253, 134] width 18 height 9
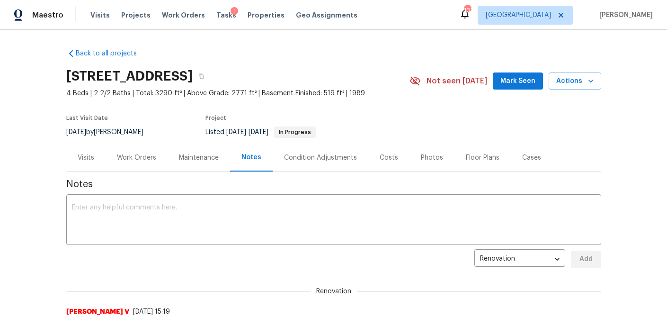
click at [92, 154] on div "Visits" at bounding box center [86, 157] width 17 height 9
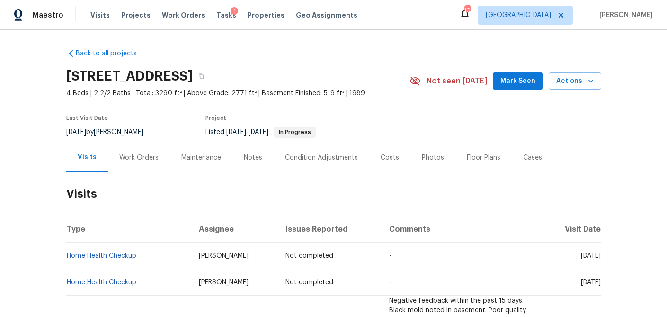
scroll to position [123, 0]
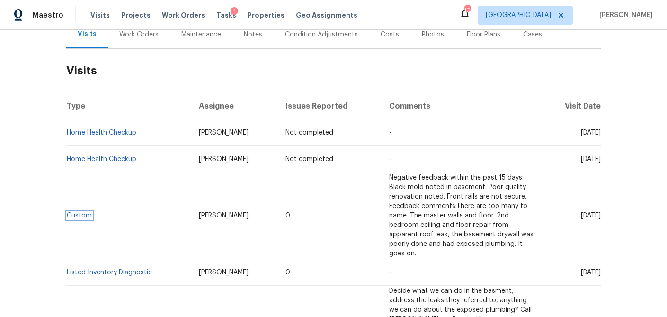
click at [84, 212] on link "Custom" at bounding box center [79, 215] width 25 height 7
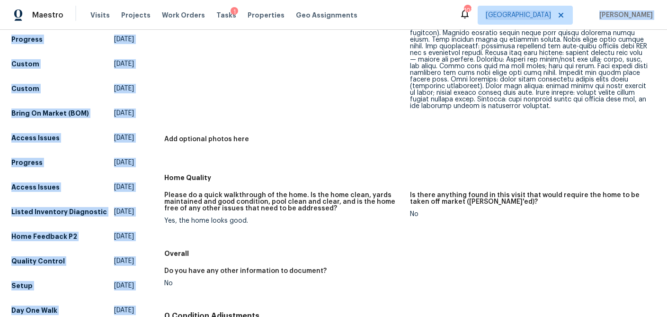
scroll to position [213, 0]
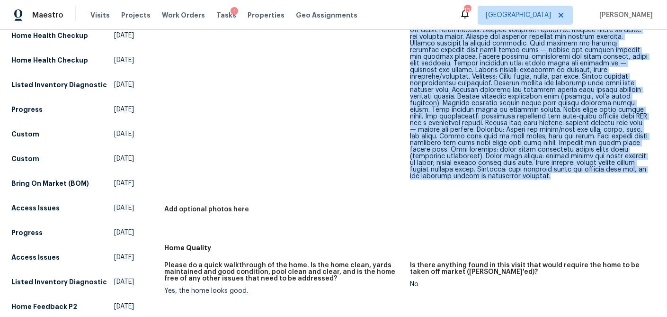
drag, startPoint x: 406, startPoint y: 107, endPoint x: 634, endPoint y: 175, distance: 237.3
click at [634, 175] on div "Did this issue require a visit to the home? (i.e., We could not have properly i…" at bounding box center [409, 94] width 491 height 290
copy div "Please provide your response to the instructions provided in the Visit Informat…"
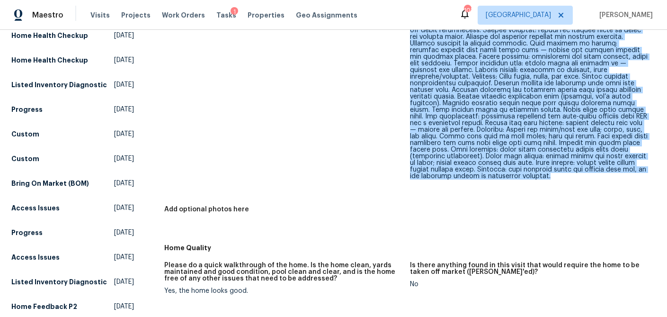
scroll to position [0, 0]
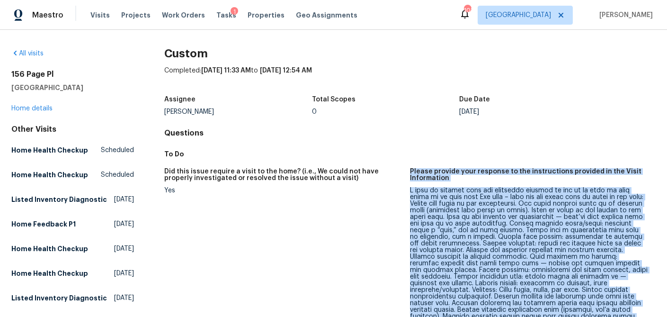
click at [35, 72] on h2 "156 Page Pl" at bounding box center [72, 74] width 123 height 9
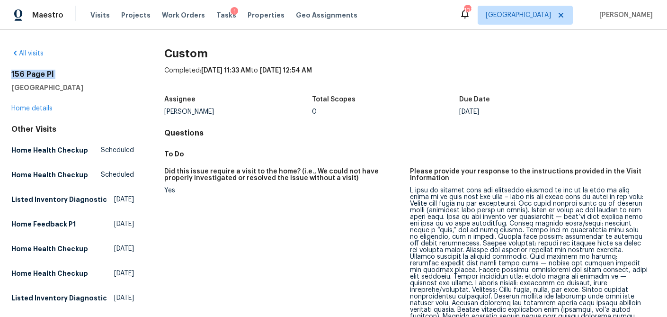
click at [35, 72] on h2 "156 Page Pl" at bounding box center [72, 74] width 123 height 9
copy h2 "156 Page Pl"
click at [102, 16] on span "Visits" at bounding box center [99, 14] width 19 height 9
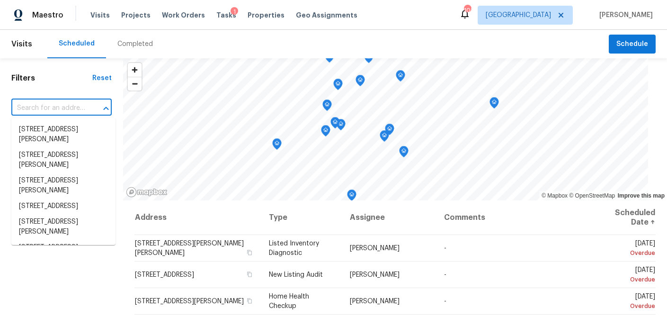
click at [60, 101] on input "text" at bounding box center [48, 108] width 74 height 15
paste input "3110 Pittard Hill Pt, Duluth, GA 30096"
type input "3110 Pittard Hill Pt, Duluth, GA 30096"
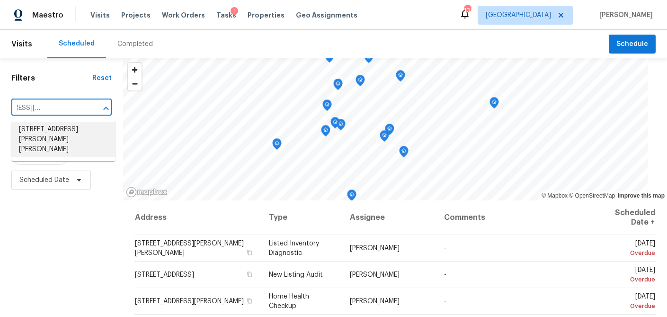
click at [57, 136] on li "3110 Pittard Hill Pt, Duluth, GA 30096" at bounding box center [63, 140] width 104 height 36
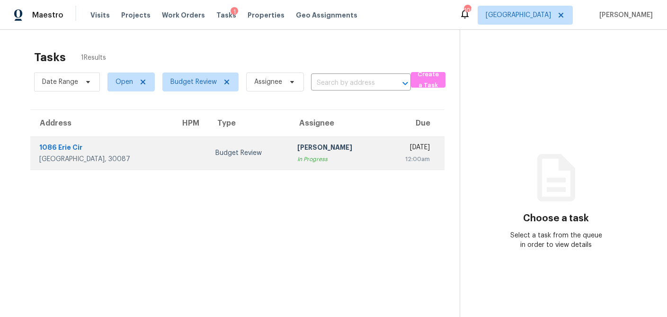
click at [215, 155] on div "Budget Review" at bounding box center [248, 152] width 66 height 9
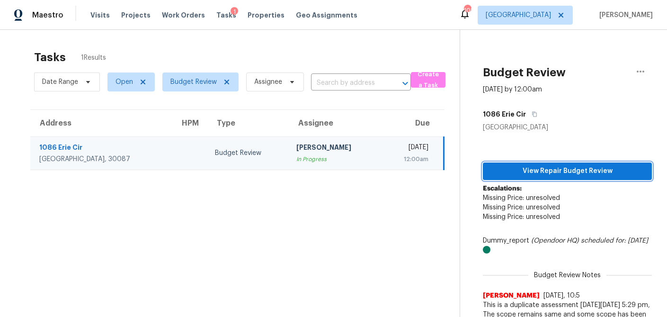
click at [527, 169] on span "View Repair Budget Review" at bounding box center [568, 171] width 154 height 12
